Goal: Navigation & Orientation: Find specific page/section

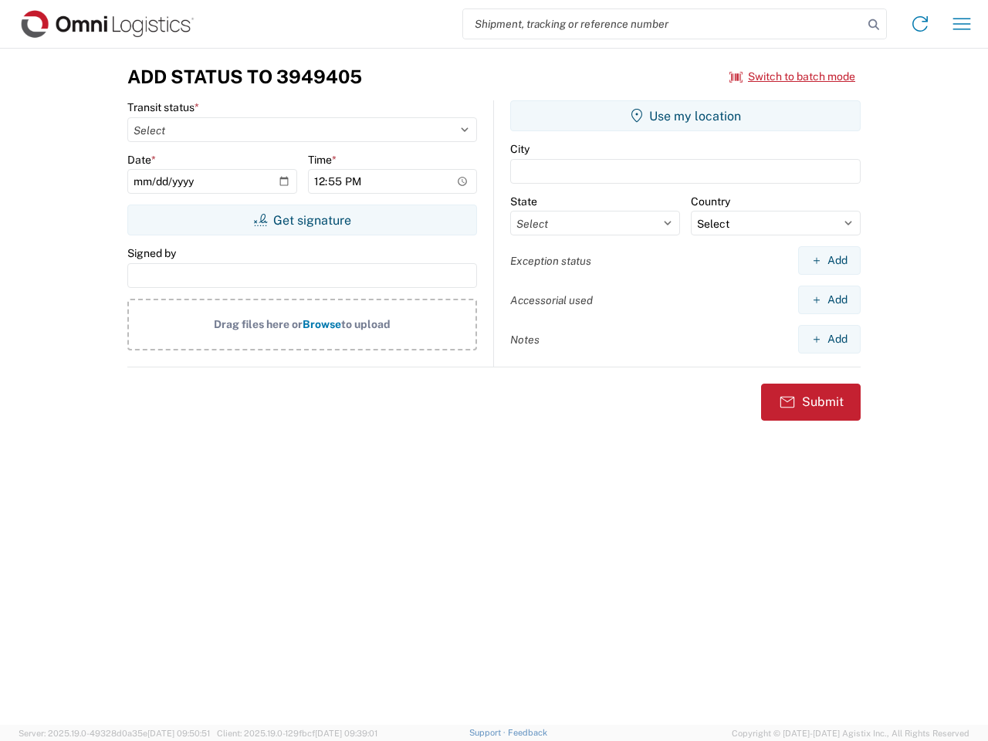
click at [663, 24] on input "search" at bounding box center [663, 23] width 400 height 29
click at [874, 25] on icon at bounding box center [874, 25] width 22 height 22
click at [920, 24] on icon at bounding box center [920, 24] width 25 height 25
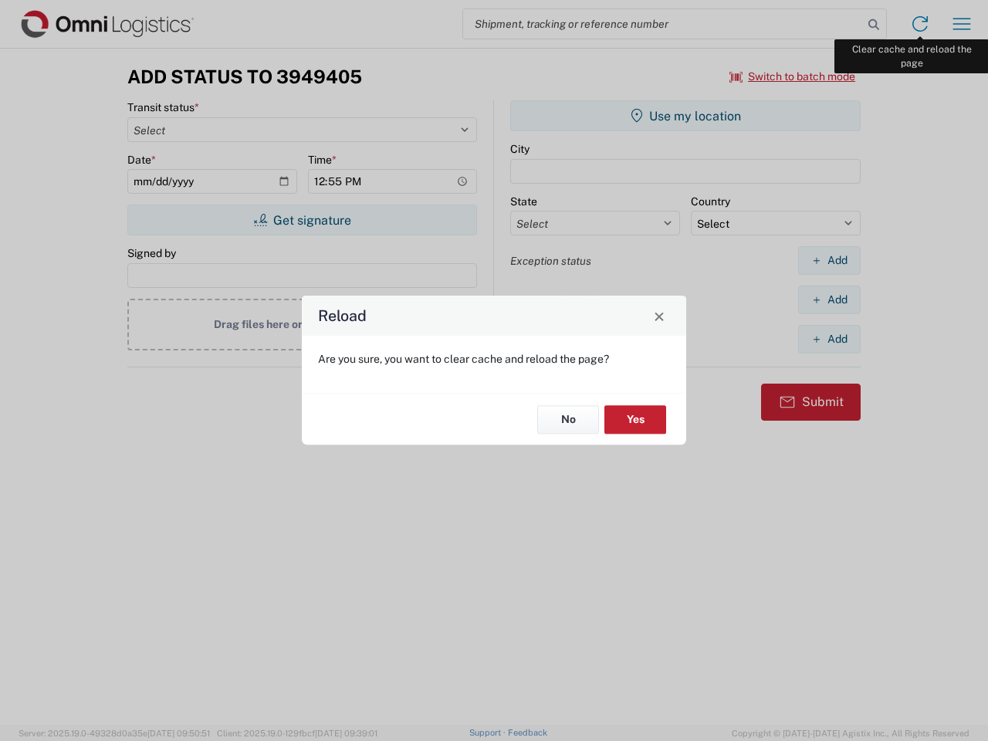
click at [962, 24] on div "Reload Are you sure, you want to clear cache and reload the page? No Yes" at bounding box center [494, 370] width 988 height 741
click at [793, 76] on div "Reload Are you sure, you want to clear cache and reload the page? No Yes" at bounding box center [494, 370] width 988 height 741
click at [302, 220] on div "Reload Are you sure, you want to clear cache and reload the page? No Yes" at bounding box center [494, 370] width 988 height 741
click at [685, 116] on div "Reload Are you sure, you want to clear cache and reload the page? No Yes" at bounding box center [494, 370] width 988 height 741
click at [829, 260] on div "Reload Are you sure, you want to clear cache and reload the page? No Yes" at bounding box center [494, 370] width 988 height 741
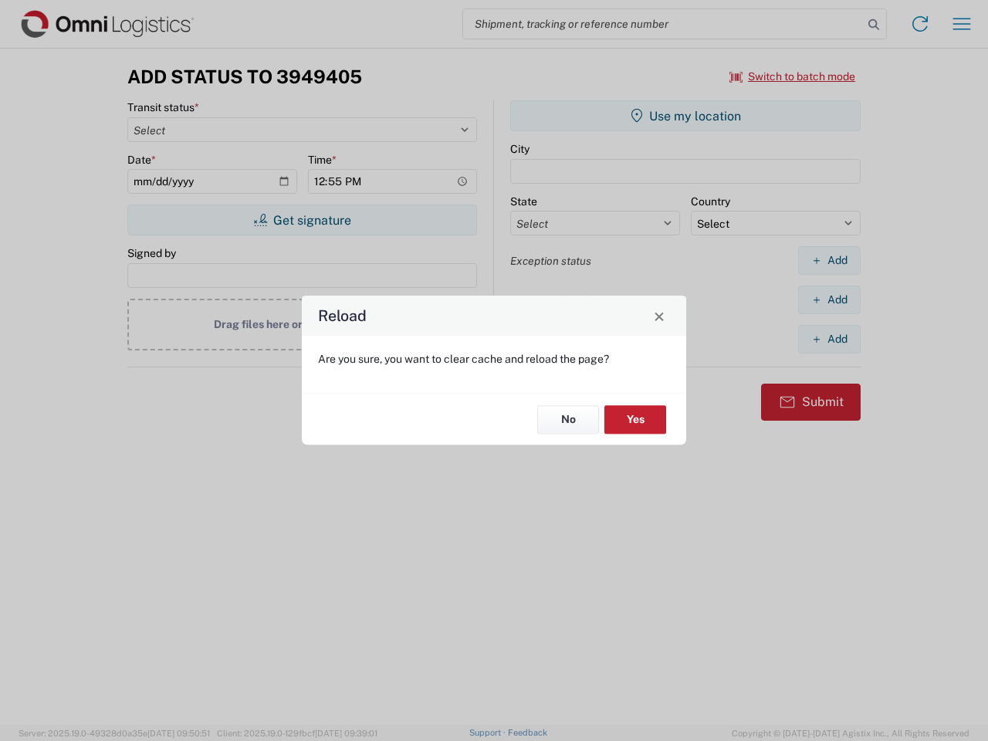
click at [829, 299] on div "Reload Are you sure, you want to clear cache and reload the page? No Yes" at bounding box center [494, 370] width 988 height 741
click at [829, 339] on div "Reload Are you sure, you want to clear cache and reload the page? No Yes" at bounding box center [494, 370] width 988 height 741
